Goal: Entertainment & Leisure: Browse casually

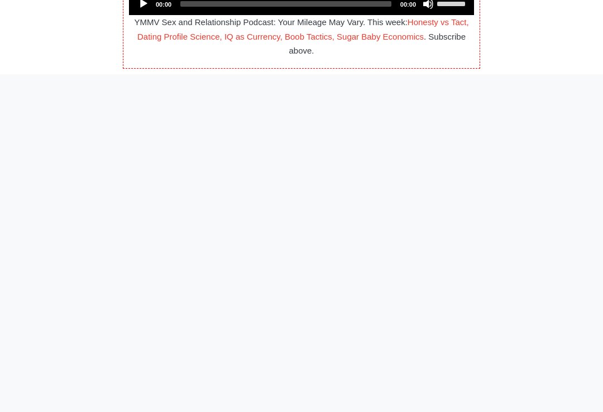
scroll to position [81, 0]
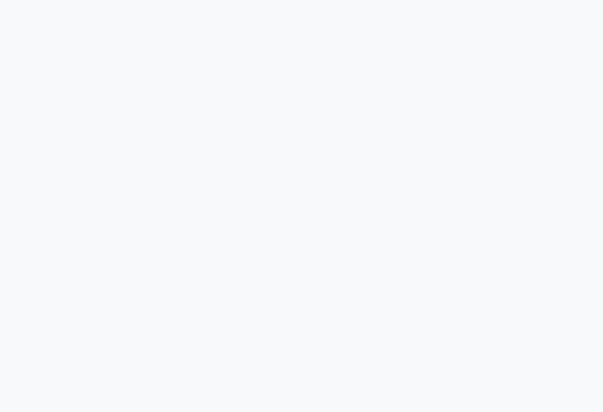
scroll to position [179, 0]
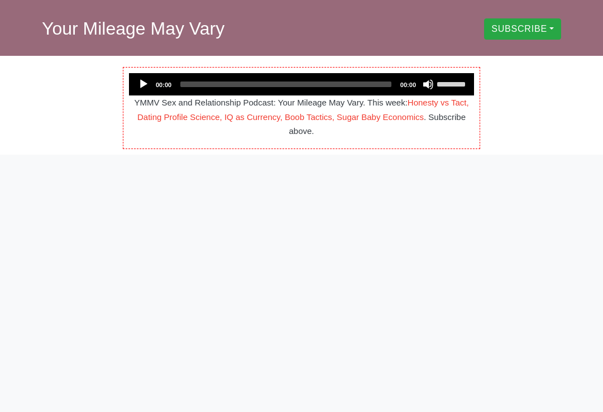
click at [78, 25] on span "Your Mileage May Vary" at bounding box center [133, 28] width 183 height 20
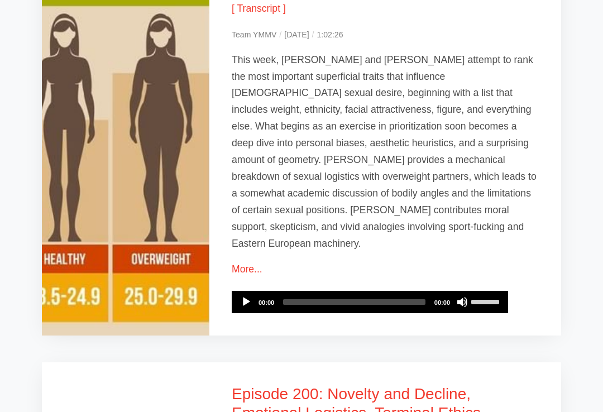
scroll to position [1751, 0]
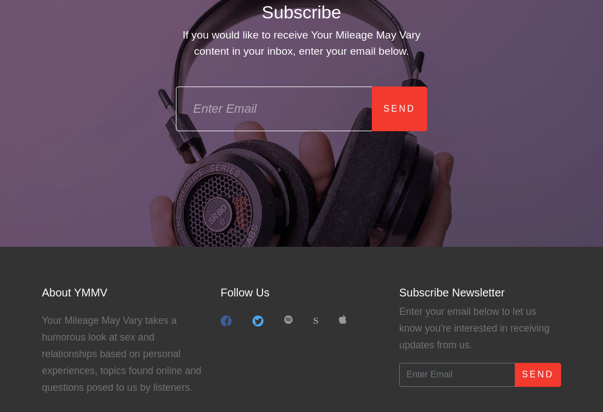
scroll to position [678, 0]
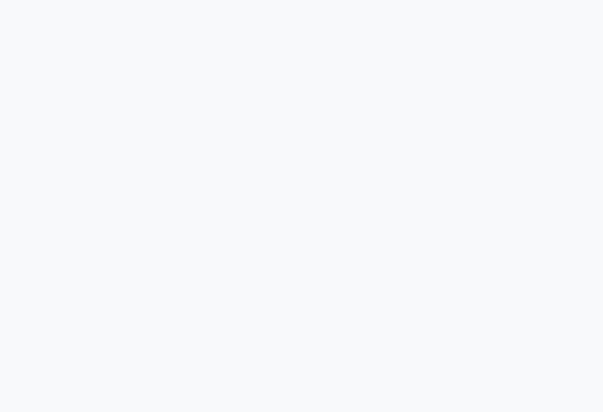
scroll to position [162, 0]
